Goal: Transaction & Acquisition: Purchase product/service

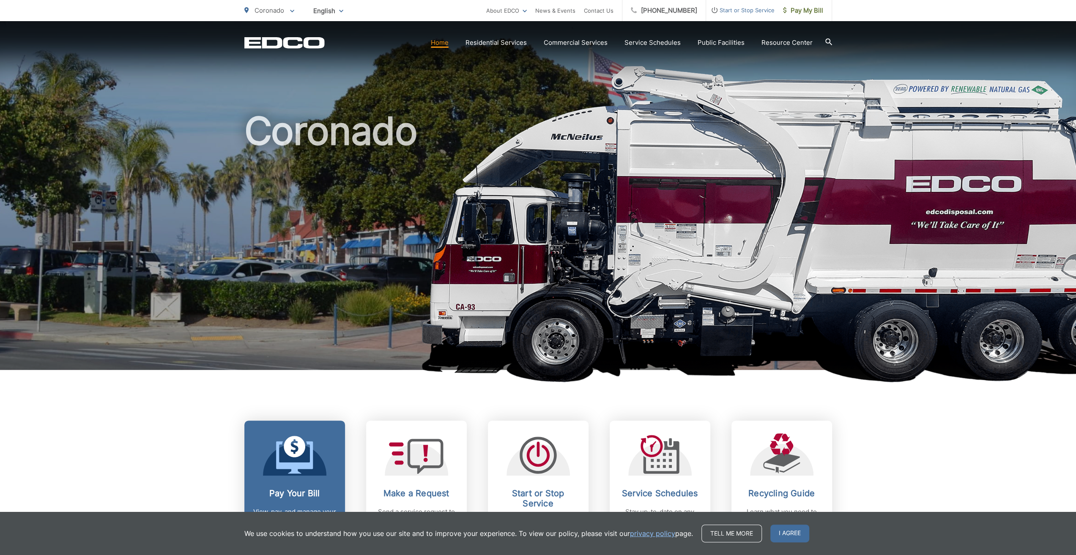
scroll to position [85, 0]
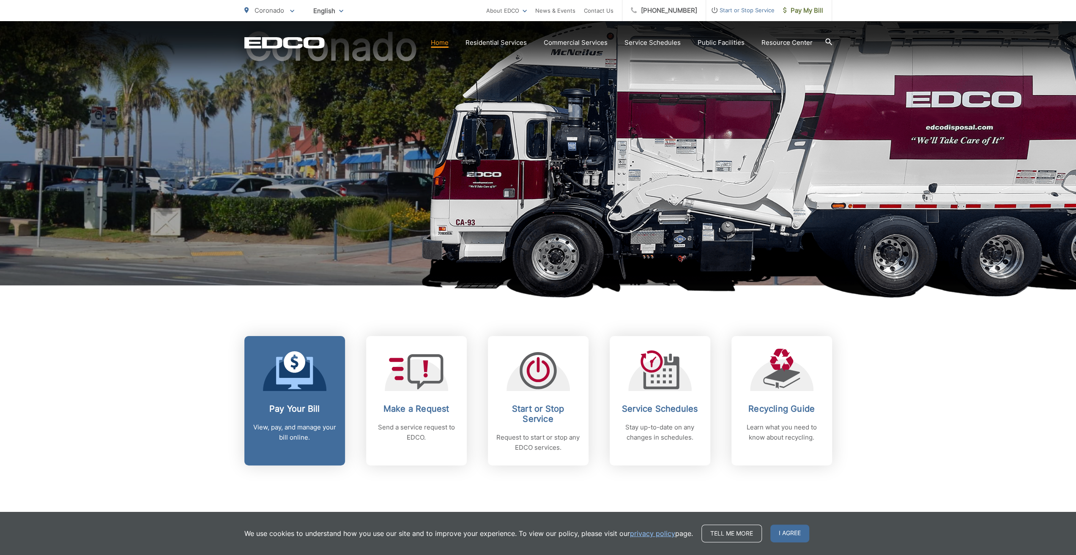
click at [291, 404] on h2 "Pay Your Bill" at bounding box center [295, 409] width 84 height 10
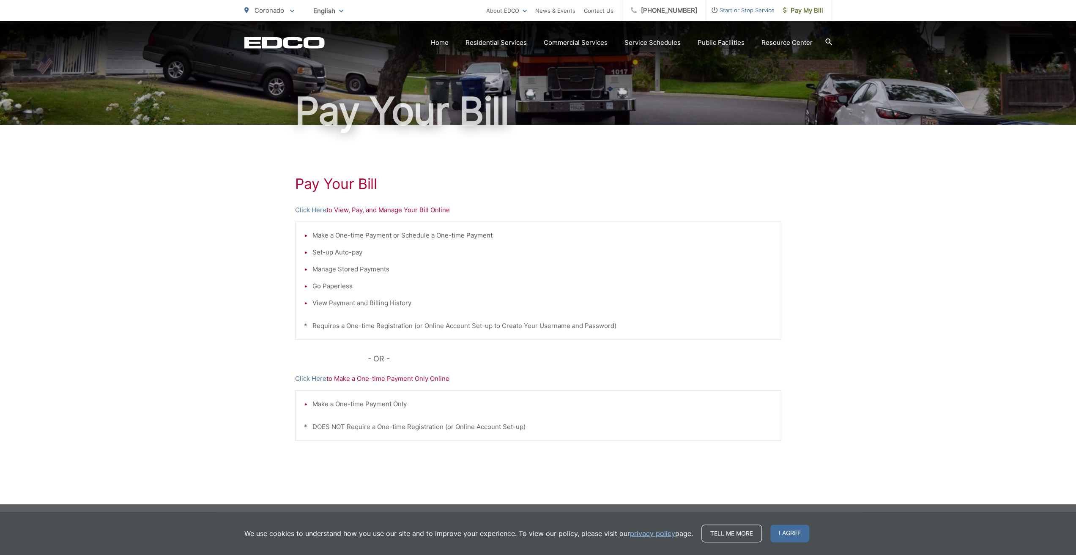
scroll to position [45, 0]
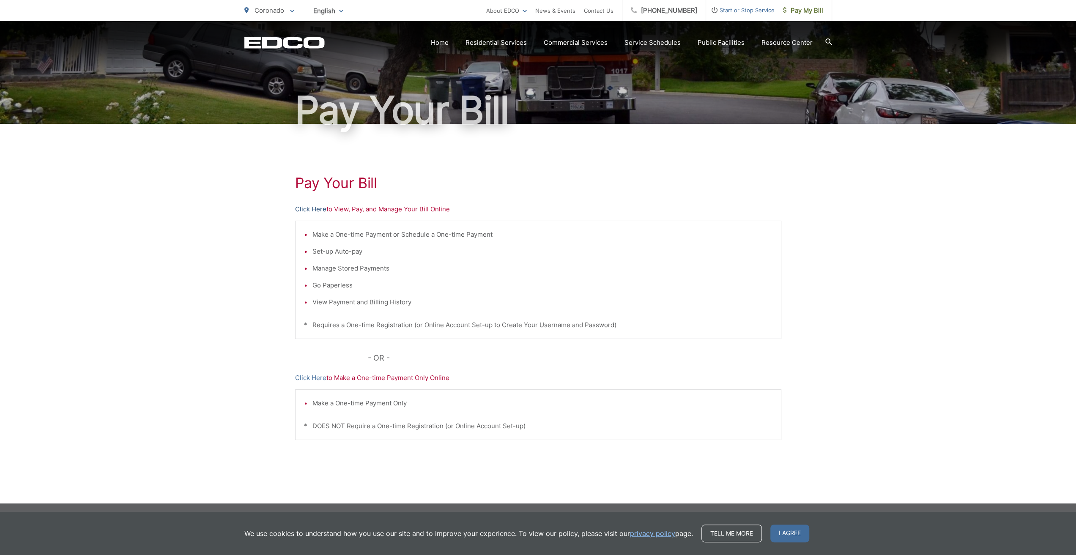
click at [313, 210] on link "Click Here" at bounding box center [310, 209] width 31 height 10
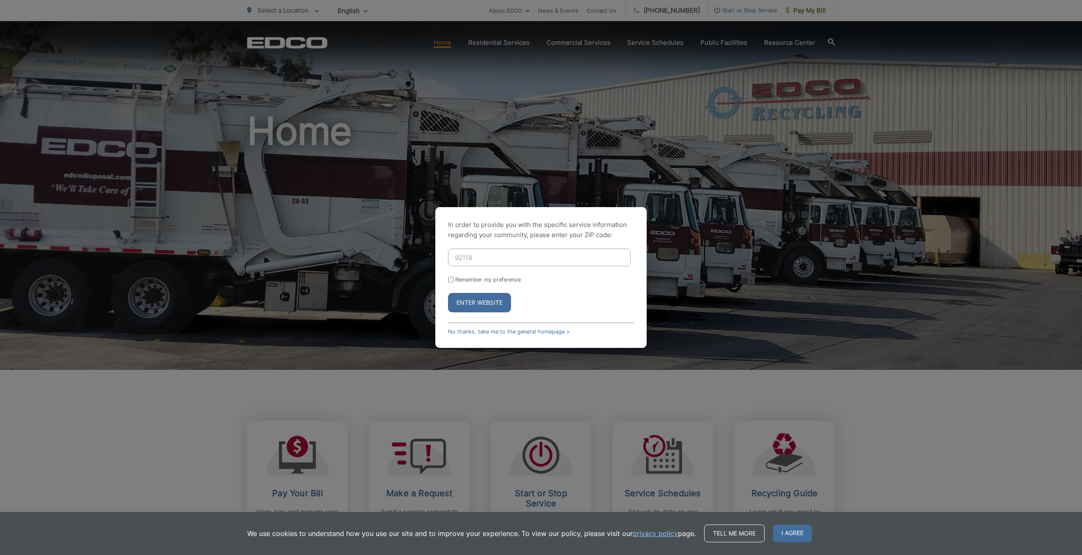
type input "92118"
click at [448, 293] on button "Enter Website" at bounding box center [479, 302] width 63 height 19
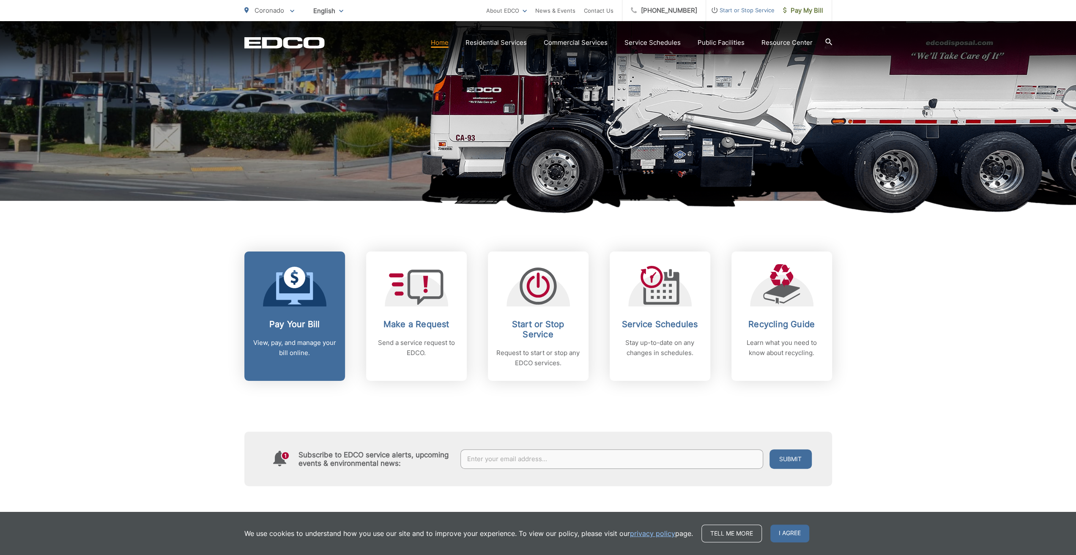
scroll to position [211, 0]
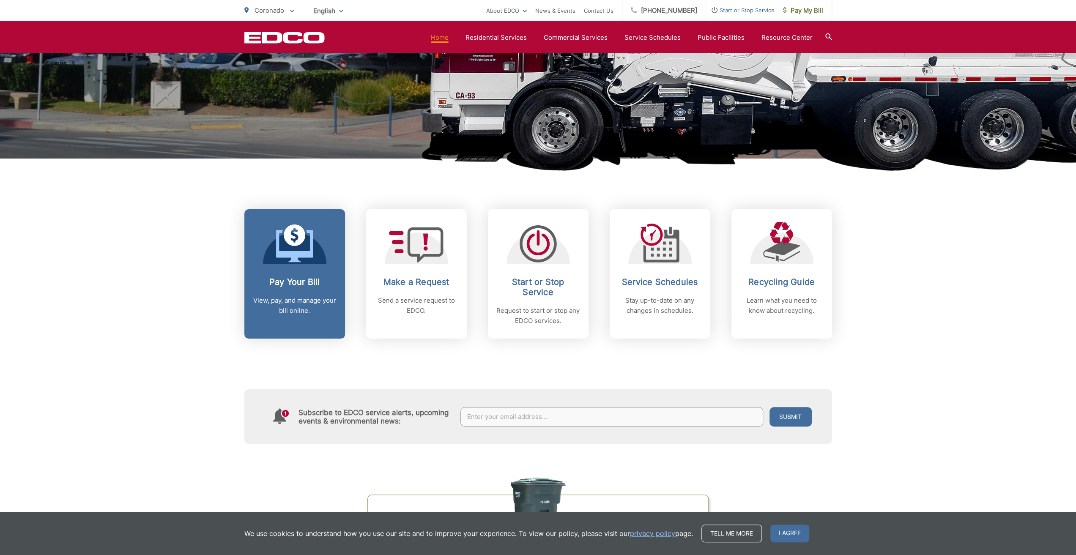
click at [317, 294] on div "Pay Your Bill View, pay, and manage your bill online." at bounding box center [295, 296] width 84 height 39
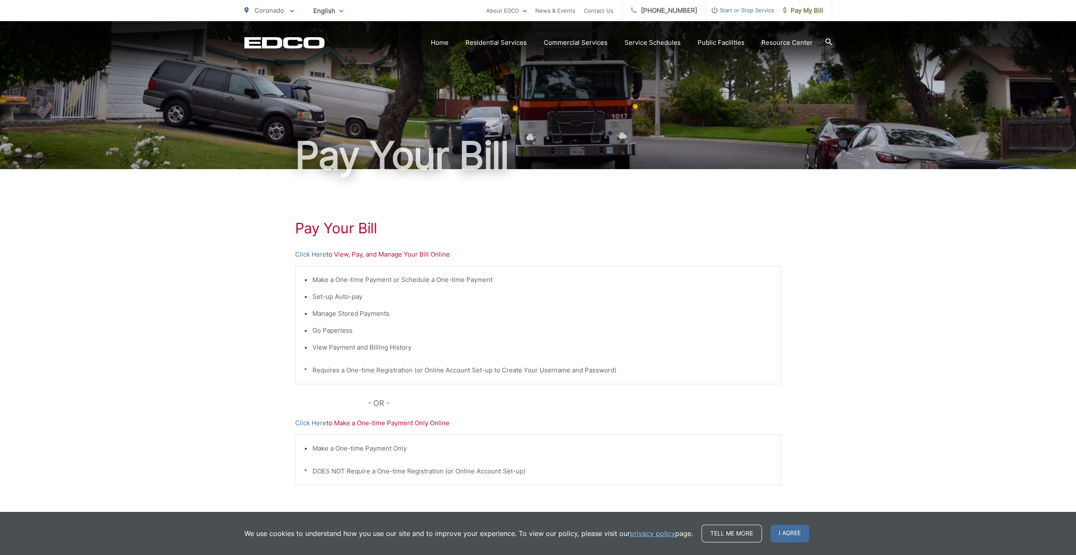
click at [365, 257] on p "Click Here to View, Pay, and Manage Your Bill Online" at bounding box center [538, 254] width 486 height 10
click at [316, 250] on link "Click Here" at bounding box center [310, 254] width 31 height 10
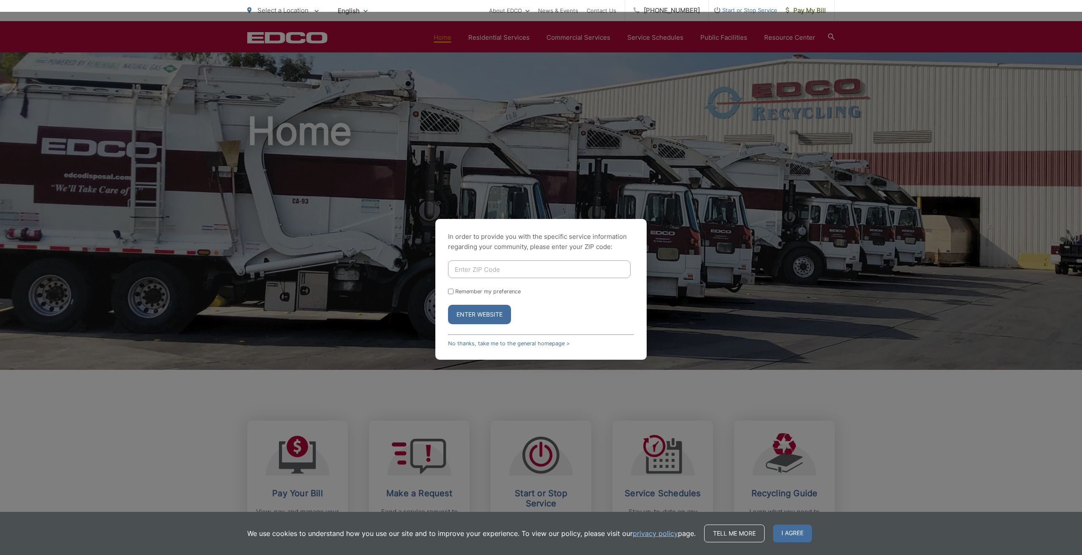
scroll to position [169, 0]
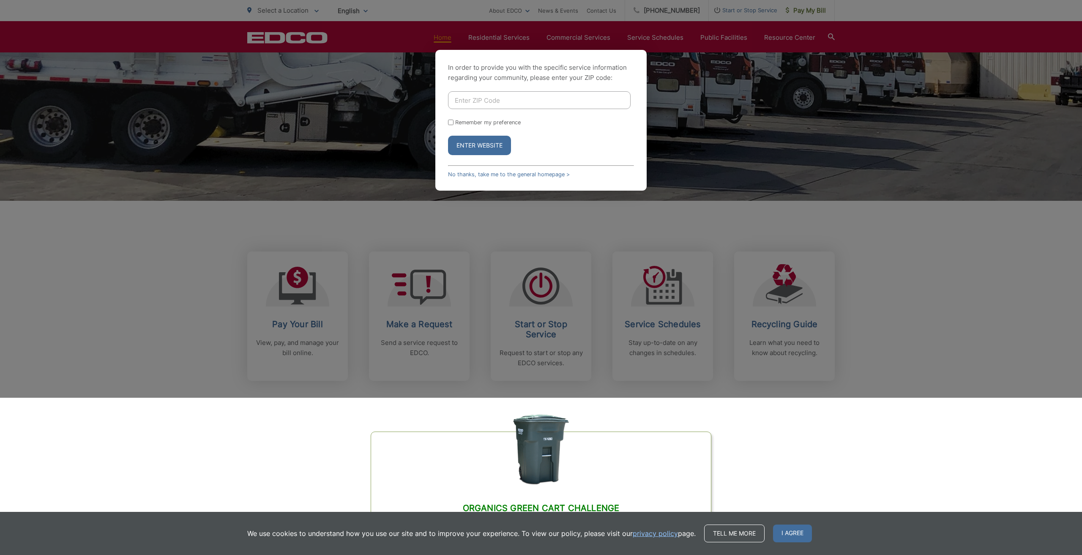
click at [463, 104] on input "Enter ZIP Code" at bounding box center [539, 100] width 183 height 18
type input "92118"
click at [448, 136] on button "Enter Website" at bounding box center [479, 145] width 63 height 19
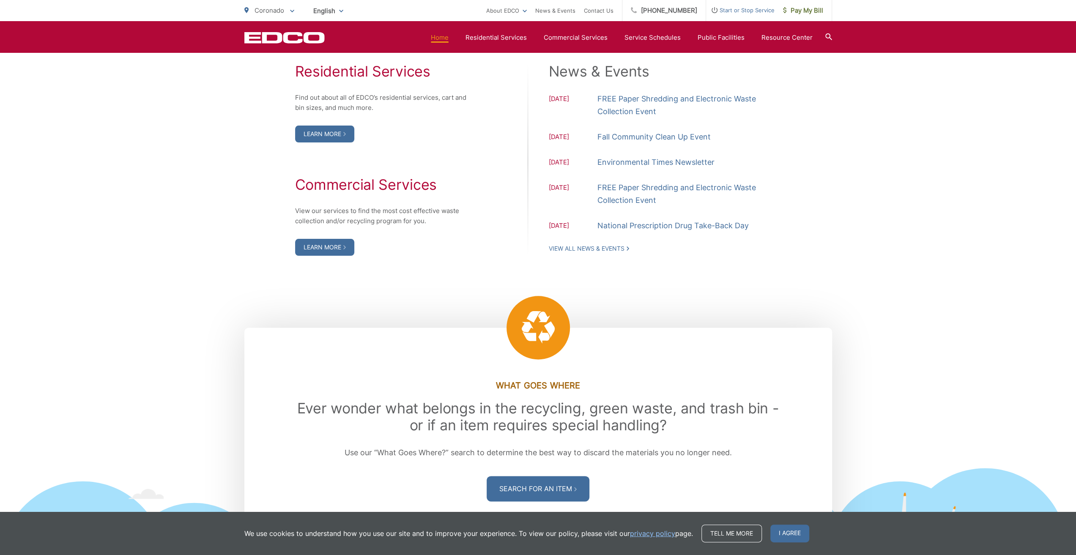
scroll to position [846, 0]
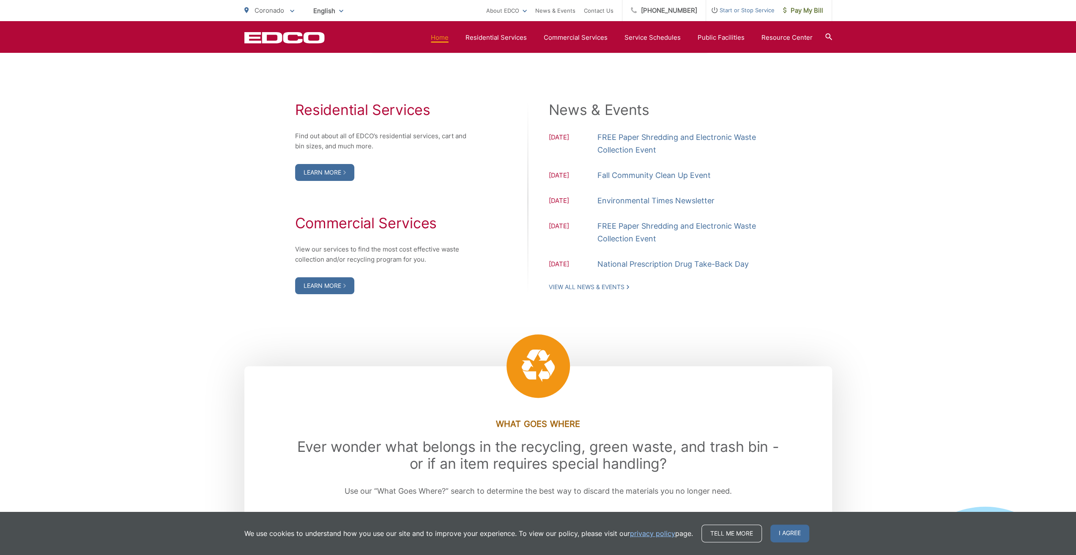
click at [666, 283] on div "News & Events [DATE] FREE Paper Shredding and Electronic Waste Collection Event…" at bounding box center [665, 195] width 233 height 189
click at [445, 35] on link "Home" at bounding box center [440, 38] width 18 height 10
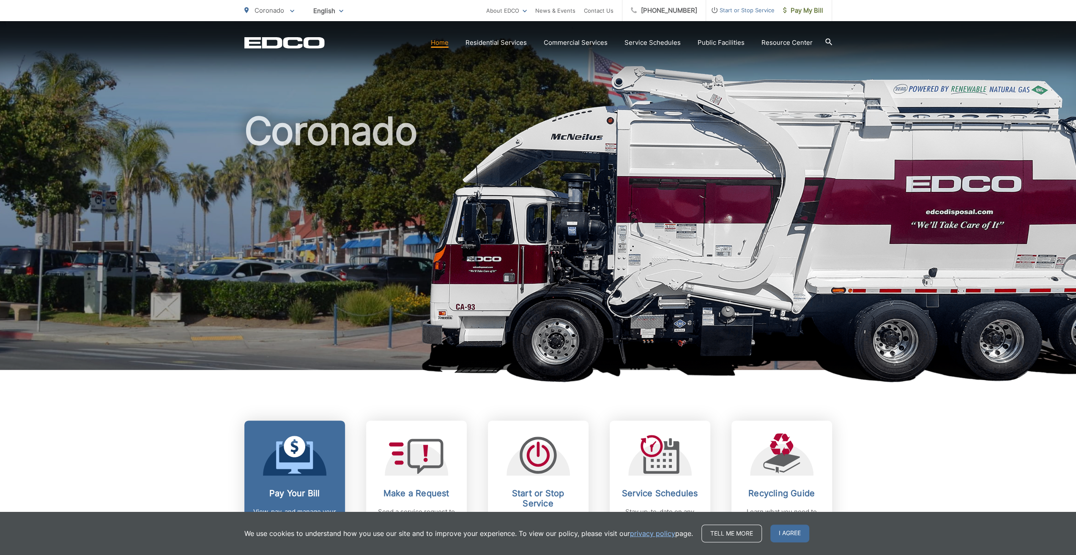
click at [280, 490] on h2 "Pay Your Bill" at bounding box center [295, 493] width 84 height 10
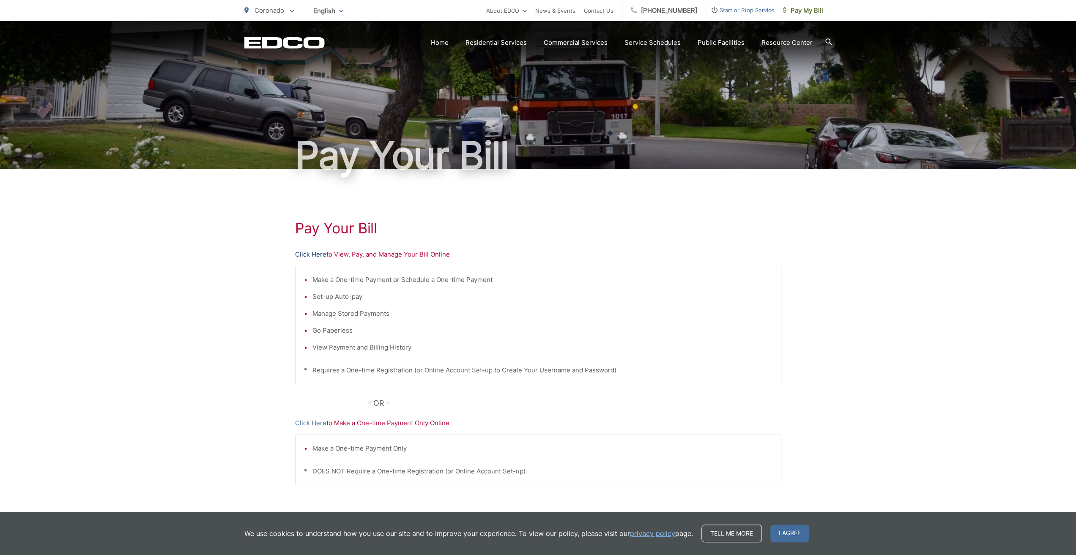
click at [317, 250] on link "Click Here" at bounding box center [310, 254] width 31 height 10
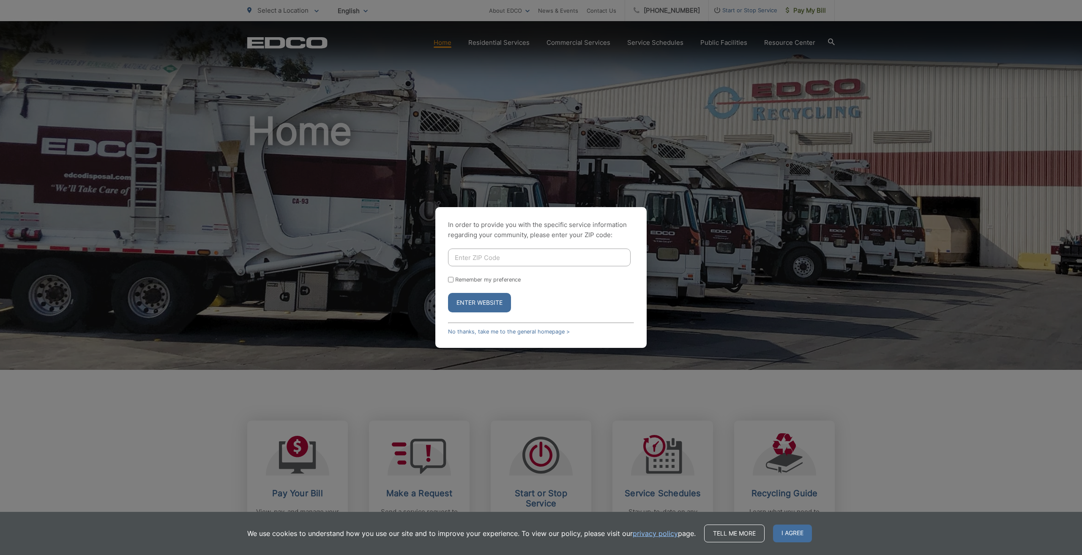
click at [497, 259] on input "Enter ZIP Code" at bounding box center [539, 258] width 183 height 18
type input "92118"
click at [448, 293] on button "Enter Website" at bounding box center [479, 302] width 63 height 19
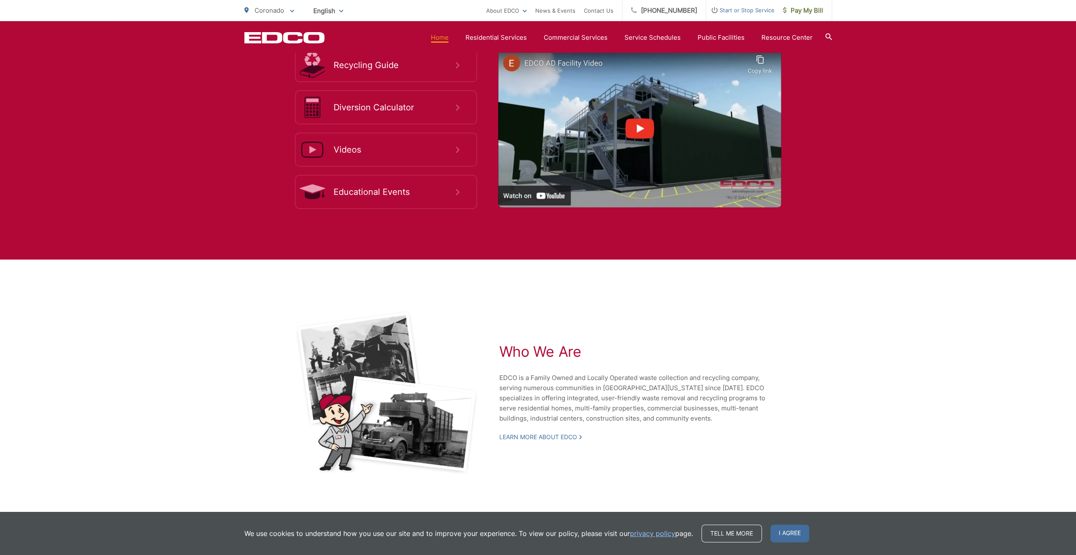
scroll to position [1636, 0]
